Goal: Task Accomplishment & Management: Use online tool/utility

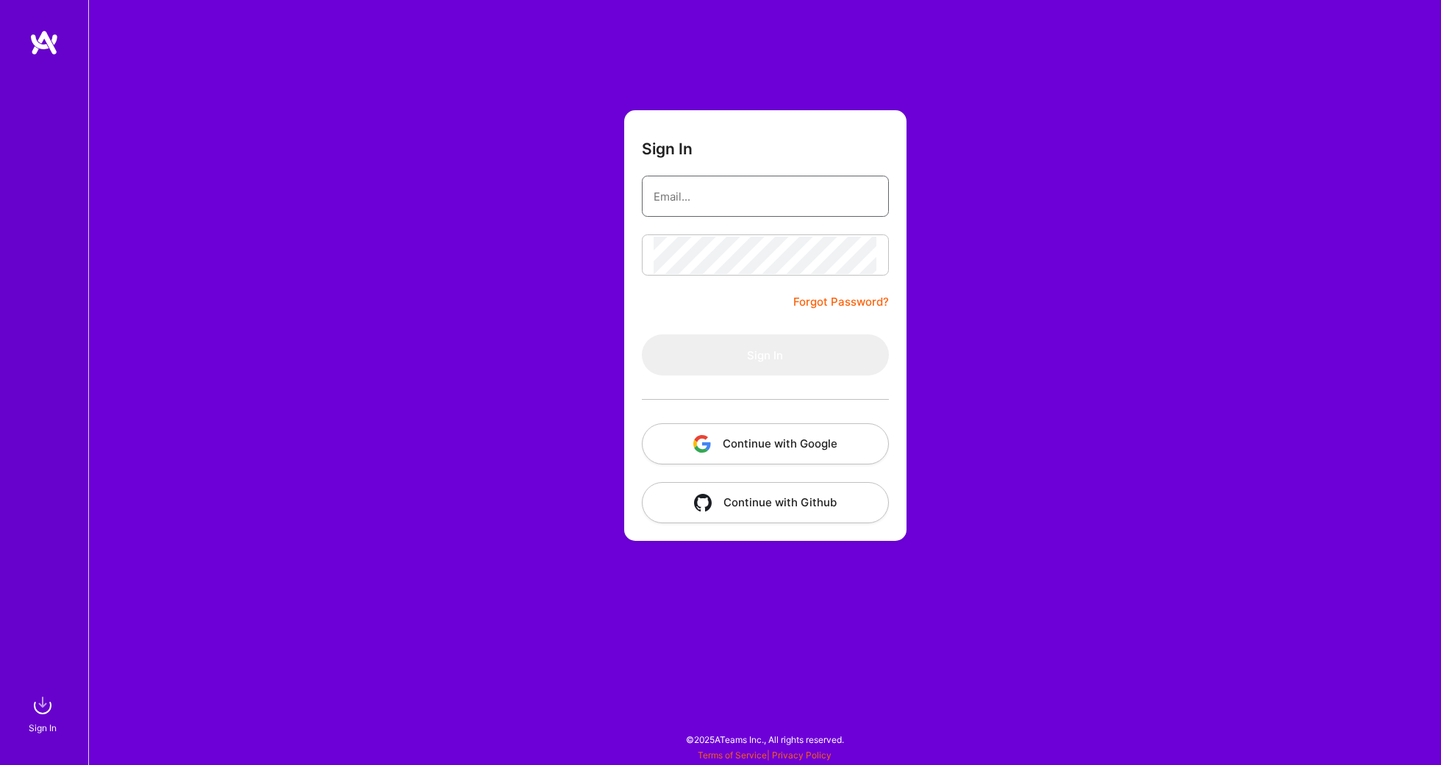
type input "[EMAIL_ADDRESS][DOMAIN_NAME]"
click at [764, 354] on button "Sign In" at bounding box center [765, 354] width 247 height 41
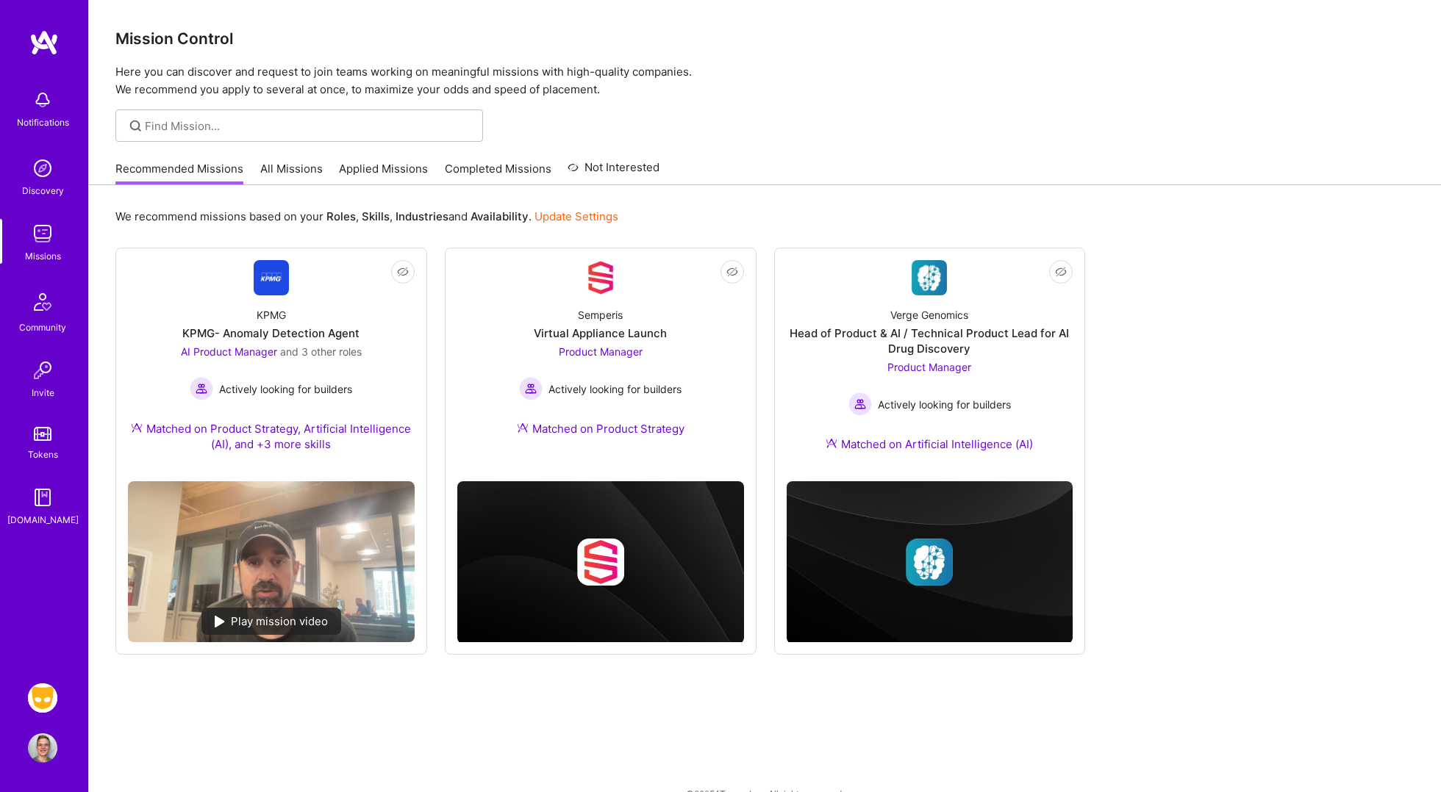
click at [34, 700] on img at bounding box center [42, 698] width 29 height 29
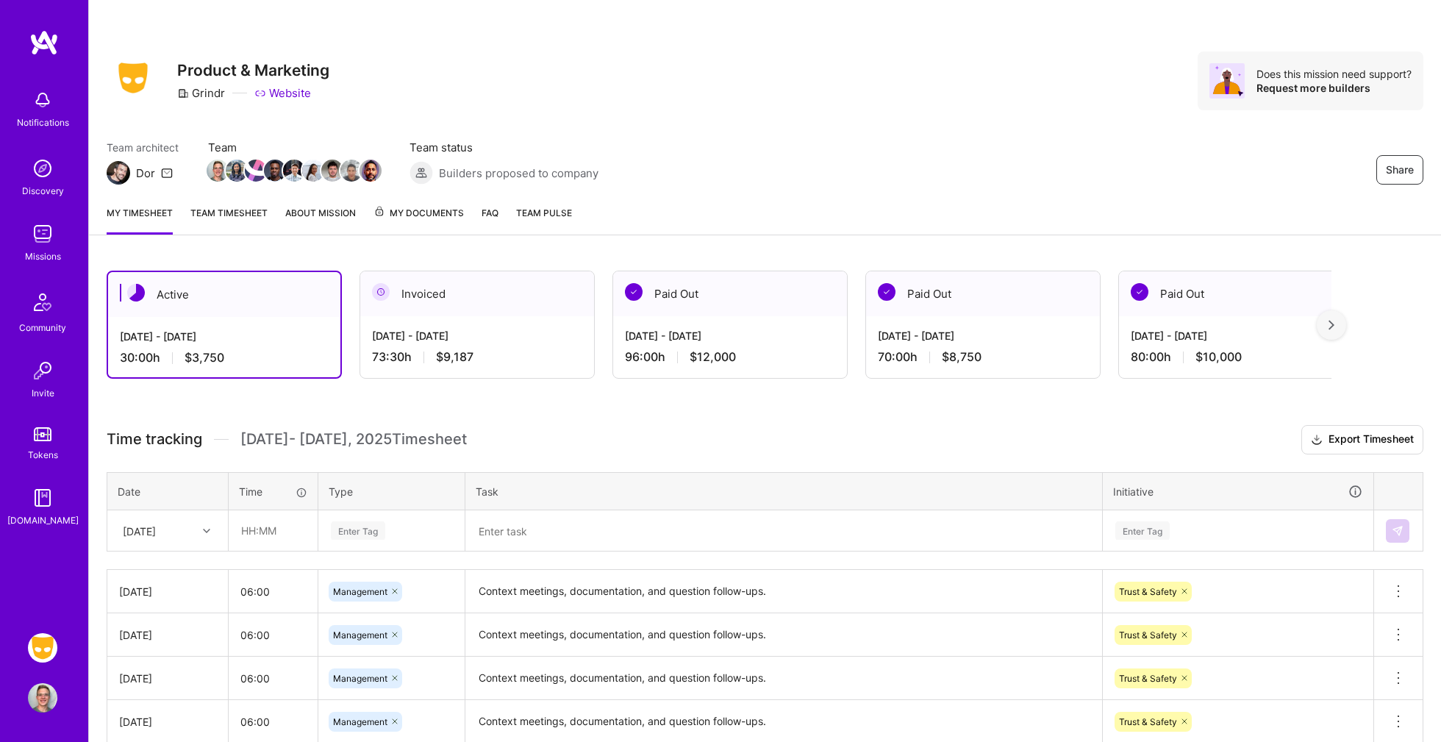
click at [830, 591] on textarea "Context meetings, documentation, and question follow-ups." at bounding box center [784, 591] width 634 height 40
click at [268, 524] on input "text" at bounding box center [272, 530] width 87 height 39
type input "06:00"
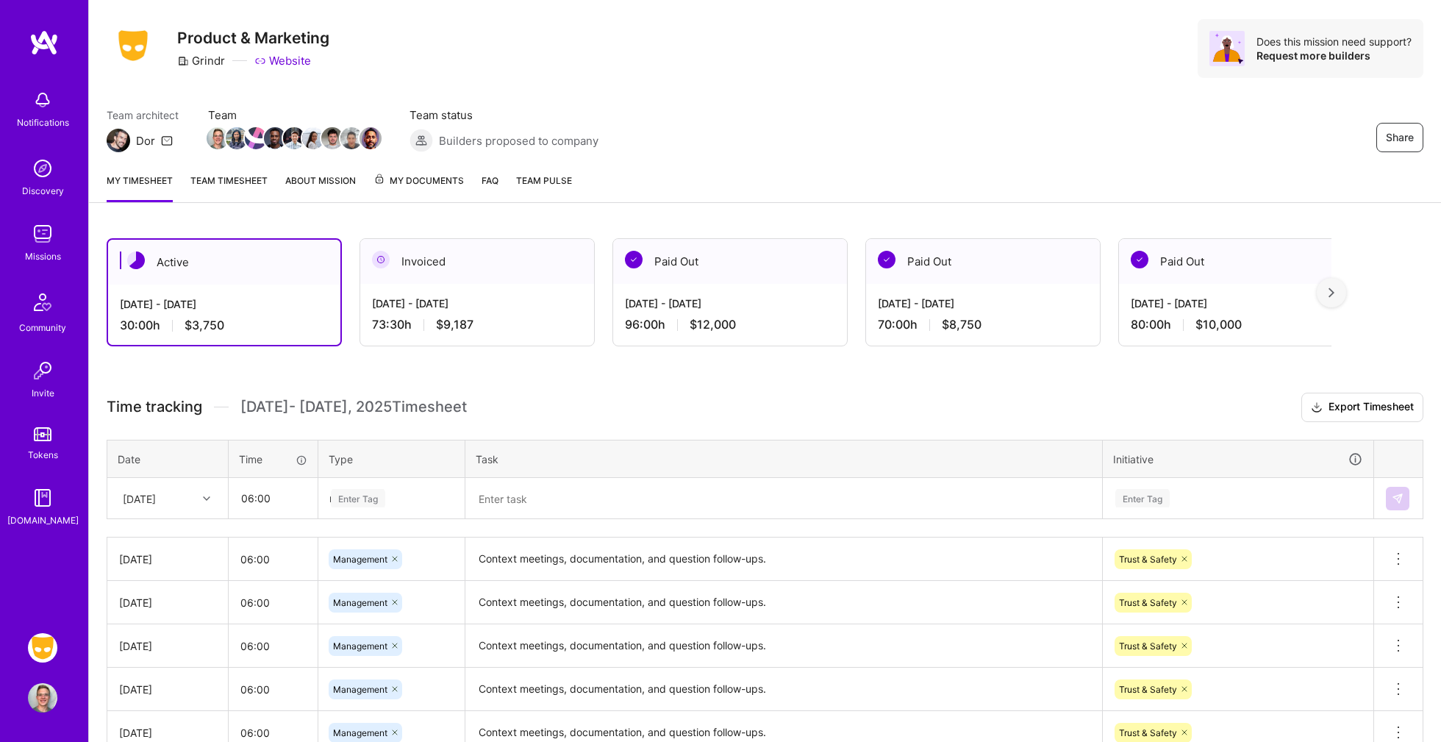
scroll to position [36, 0]
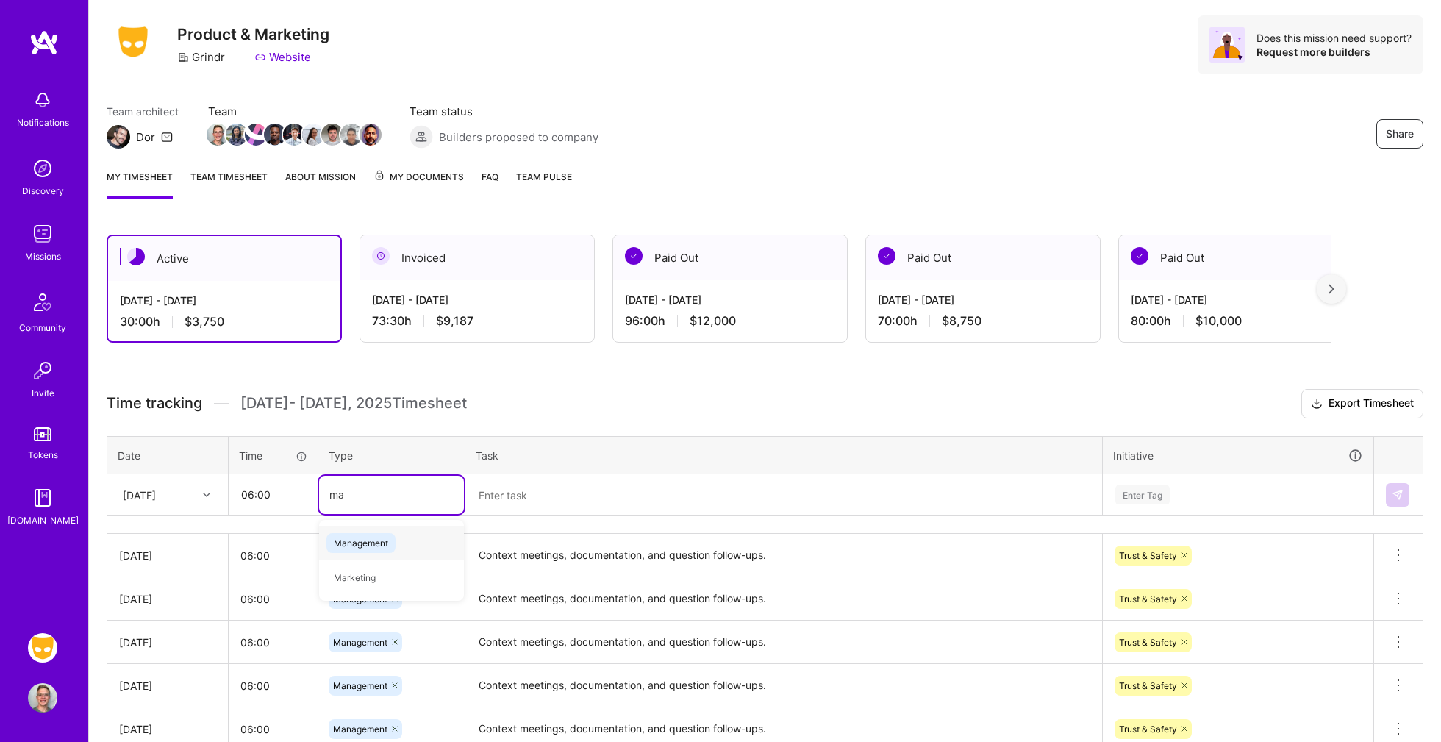
type input "man"
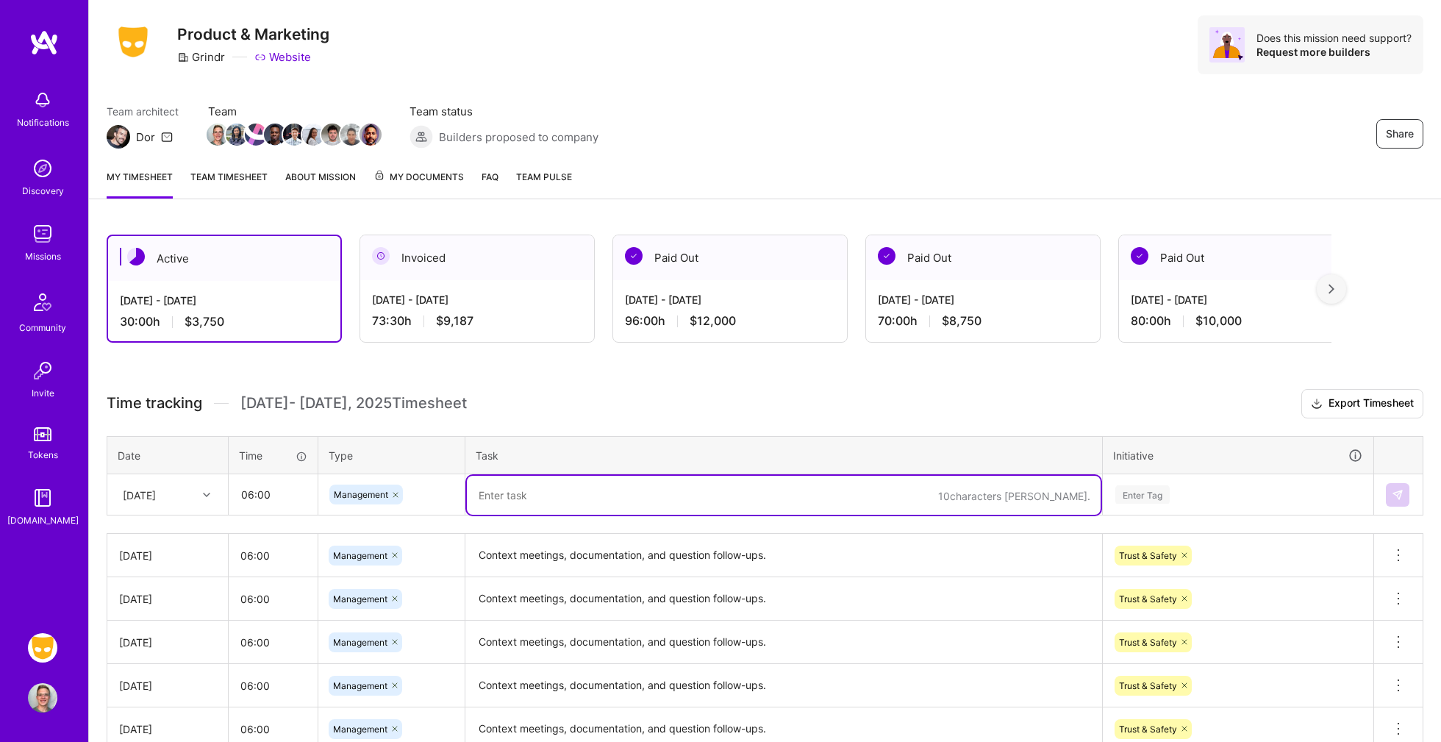
paste textarea "Context meetings, documentation, and question follow-ups."
type textarea "Context meetings, documentation, and question follow-ups."
click at [1139, 482] on div "Enter Tag" at bounding box center [1237, 495] width 269 height 38
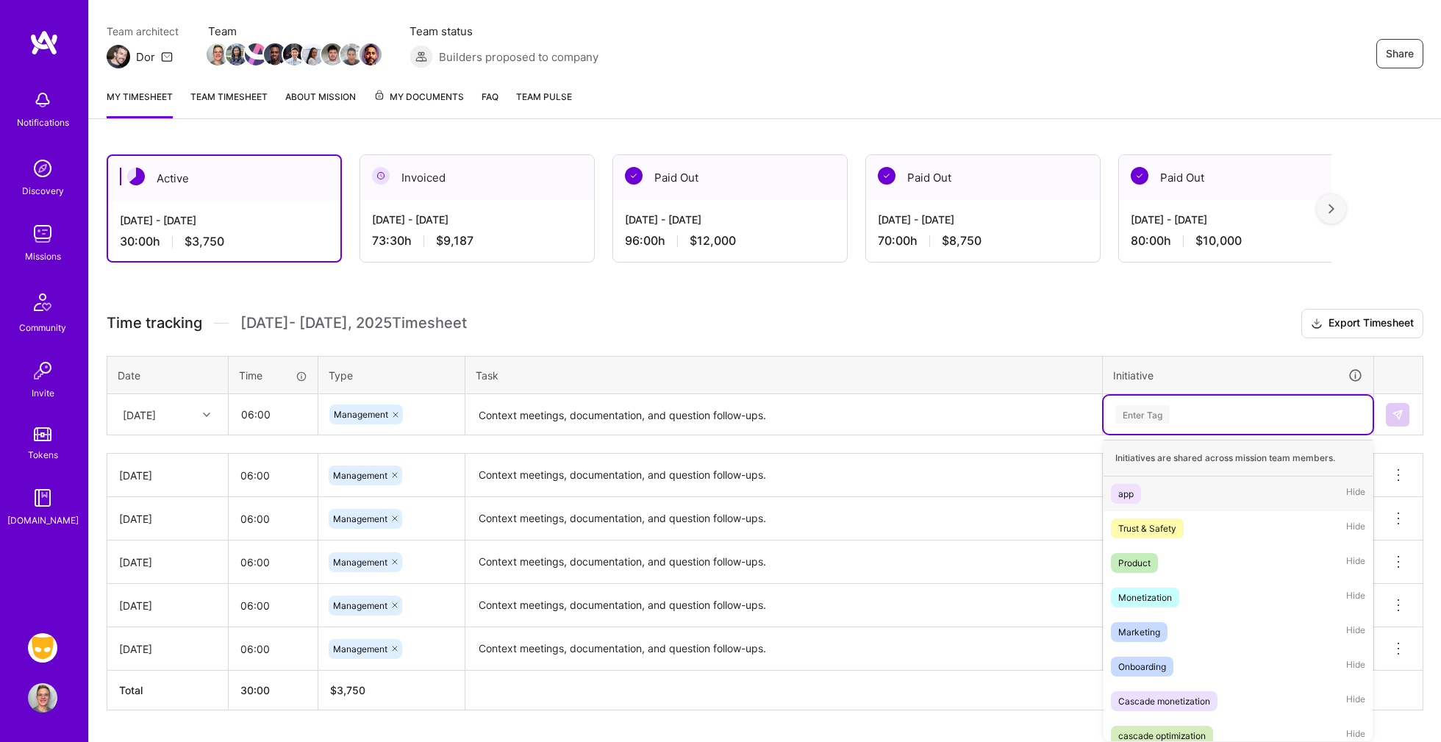
scroll to position [118, 0]
click at [1128, 522] on div "Trust & Safety" at bounding box center [1147, 526] width 58 height 15
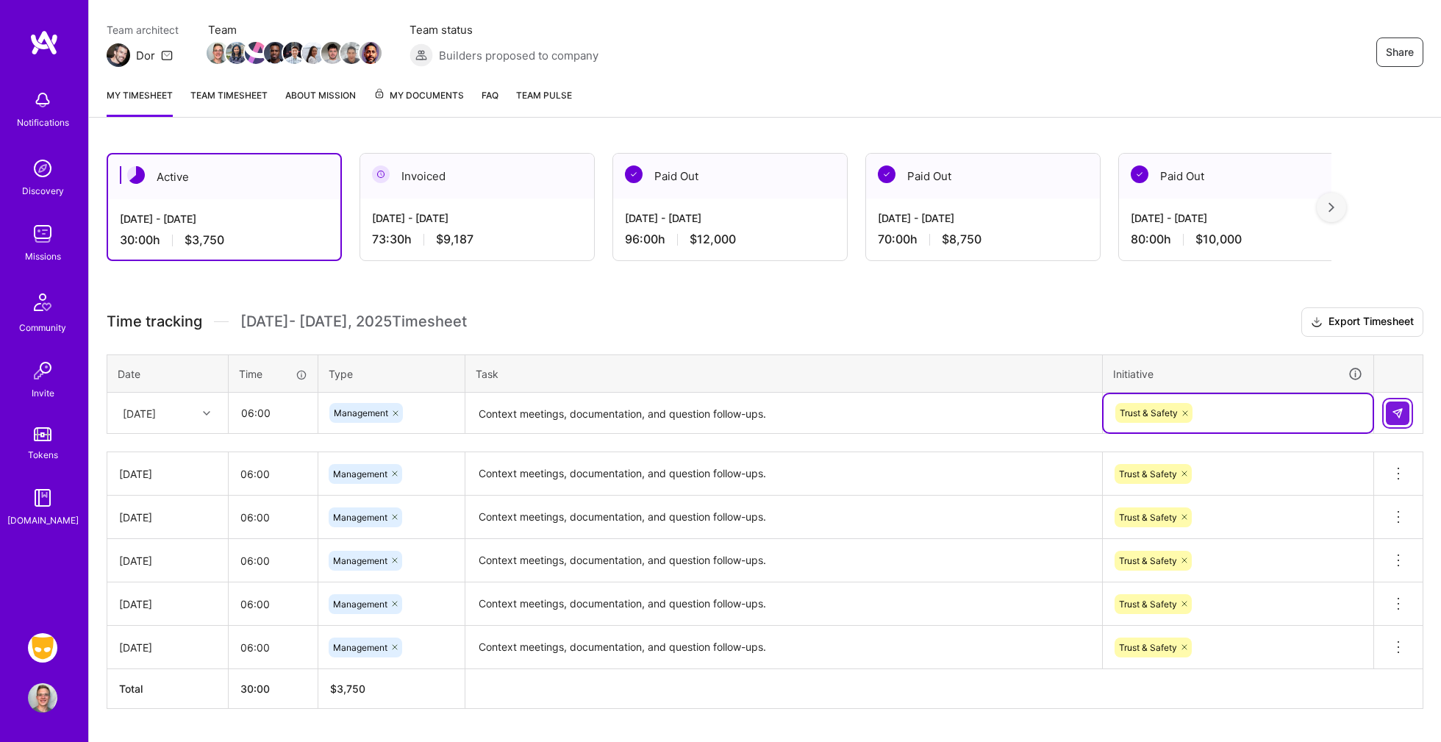
click at [1389, 404] on button at bounding box center [1398, 413] width 24 height 24
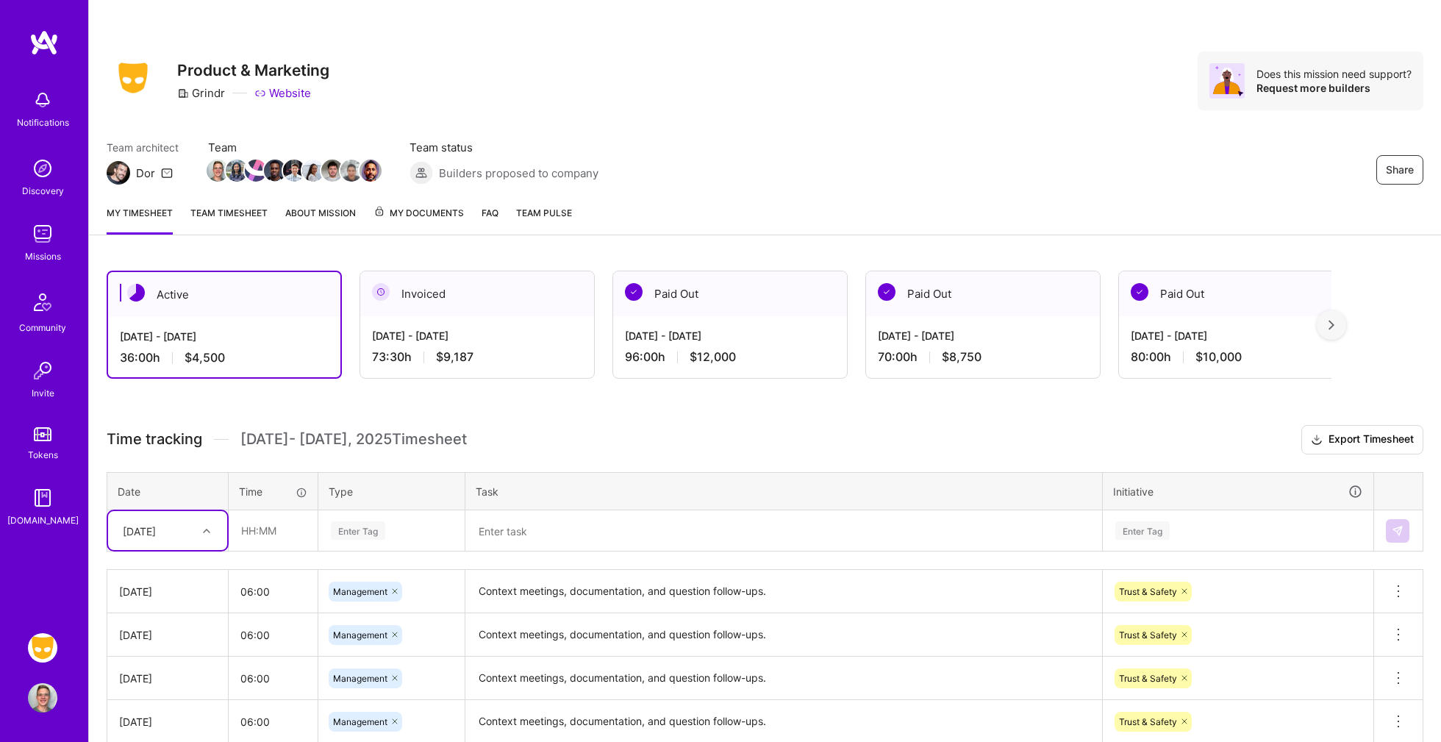
scroll to position [0, 0]
